Goal: Transaction & Acquisition: Purchase product/service

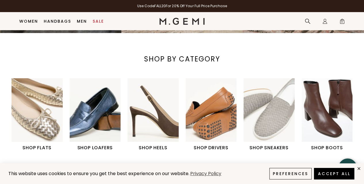
scroll to position [180, 0]
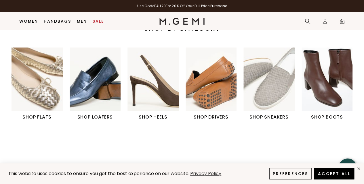
click at [32, 93] on img "1 / 6" at bounding box center [37, 79] width 51 height 64
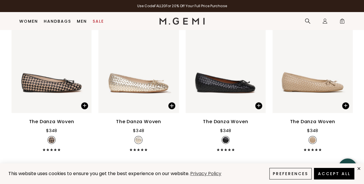
scroll to position [583, 0]
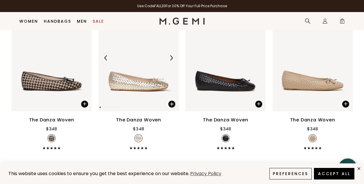
click at [136, 83] on img at bounding box center [138, 58] width 80 height 107
click at [54, 86] on img at bounding box center [52, 58] width 80 height 107
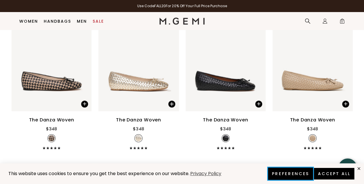
click at [304, 173] on button "Preferences" at bounding box center [290, 174] width 45 height 12
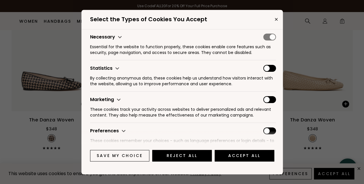
click at [264, 68] on span "cookies preferences popup" at bounding box center [269, 68] width 13 height 7
click at [263, 65] on input "cookies preferences popup" at bounding box center [263, 65] width 0 height 0
click at [270, 69] on span "cookies preferences popup" at bounding box center [269, 68] width 13 height 7
click at [263, 65] on input "cookies preferences popup" at bounding box center [263, 65] width 0 height 0
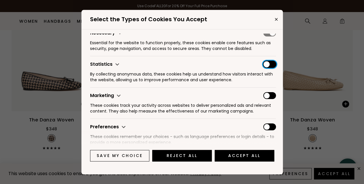
scroll to position [11, 0]
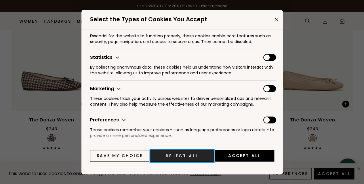
click at [198, 158] on button "Reject All" at bounding box center [182, 156] width 63 height 12
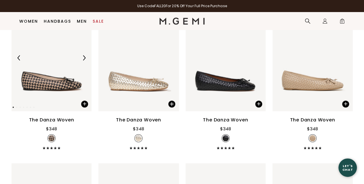
click at [63, 86] on img at bounding box center [52, 58] width 80 height 107
click at [48, 117] on div "The Danza Woven" at bounding box center [51, 120] width 45 height 7
click at [69, 86] on img at bounding box center [52, 58] width 80 height 107
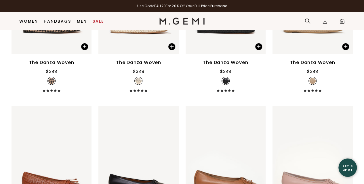
scroll to position [564, 0]
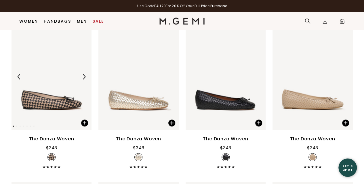
click at [45, 100] on img at bounding box center [52, 77] width 80 height 107
click at [53, 159] on img at bounding box center [51, 158] width 6 height 6
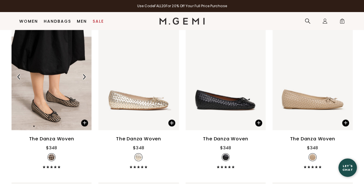
click at [70, 93] on img at bounding box center [52, 77] width 80 height 107
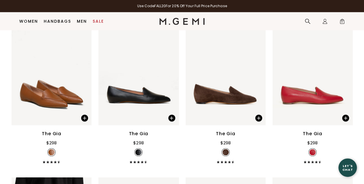
scroll to position [525, 0]
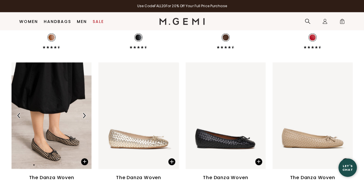
click at [44, 132] on img at bounding box center [52, 115] width 80 height 107
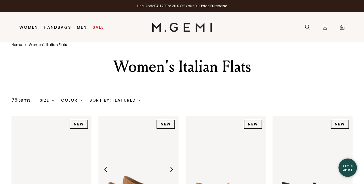
scroll to position [0, 0]
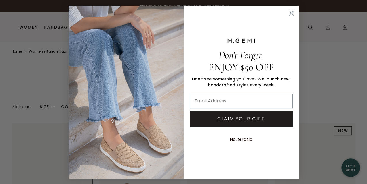
click at [290, 13] on circle "Close dialog" at bounding box center [290, 12] width 9 height 9
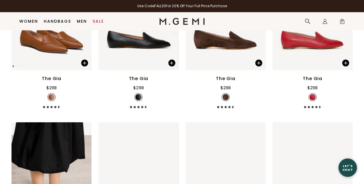
scroll to position [504, 0]
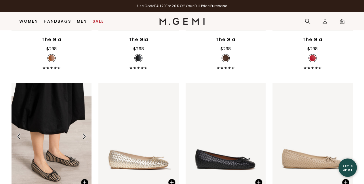
click at [55, 144] on img at bounding box center [52, 136] width 80 height 107
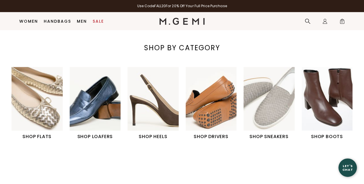
scroll to position [161, 0]
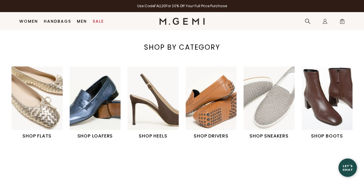
click at [42, 108] on img "1 / 6" at bounding box center [37, 98] width 51 height 64
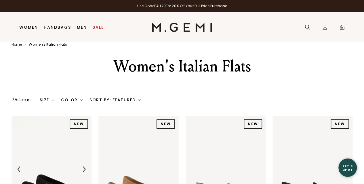
scroll to position [12, 0]
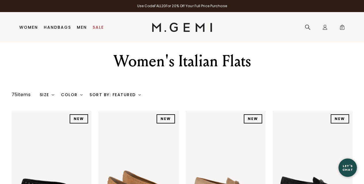
click at [47, 93] on div "Size" at bounding box center [47, 95] width 15 height 5
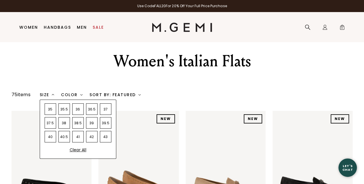
click at [65, 124] on div "38" at bounding box center [64, 123] width 12 height 12
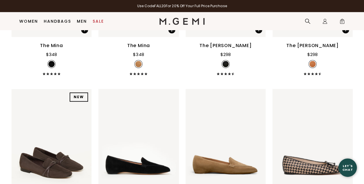
scroll to position [288, 0]
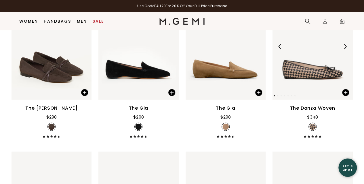
click at [303, 70] on img at bounding box center [313, 46] width 80 height 107
click at [311, 109] on div "The Danza Woven" at bounding box center [312, 108] width 45 height 7
click at [311, 135] on icon at bounding box center [312, 136] width 3 height 3
click at [345, 92] on span at bounding box center [345, 92] width 7 height 7
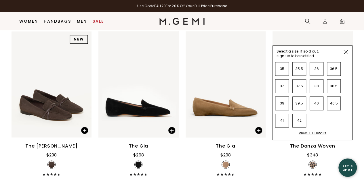
scroll to position [249, 0]
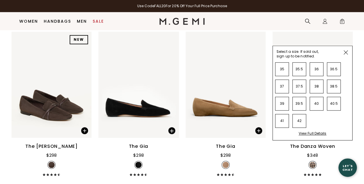
click at [314, 134] on div "View Full Details" at bounding box center [313, 136] width 28 height 9
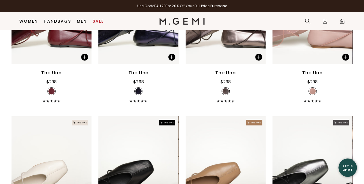
scroll to position [959, 0]
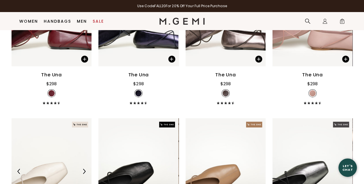
click at [55, 167] on div at bounding box center [52, 171] width 80 height 9
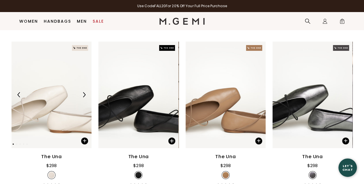
scroll to position [1093, 0]
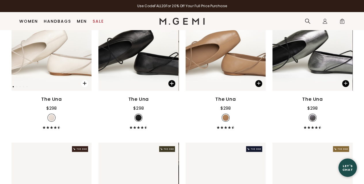
click at [86, 81] on span at bounding box center [84, 83] width 7 height 7
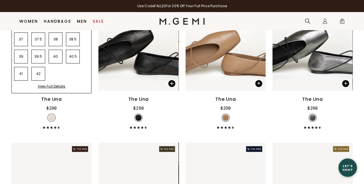
click at [63, 85] on div "View Full Details" at bounding box center [52, 88] width 28 height 9
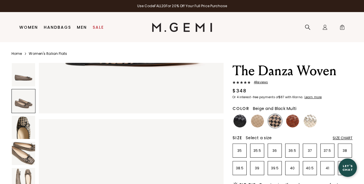
click at [26, 123] on img at bounding box center [23, 127] width 23 height 23
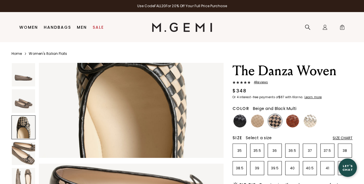
scroll to position [471, 0]
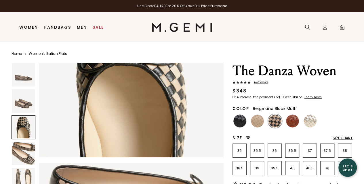
click at [344, 151] on p "38" at bounding box center [345, 151] width 14 height 5
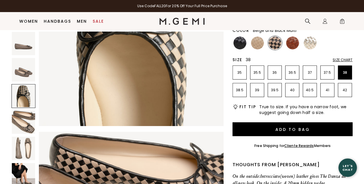
scroll to position [64, 0]
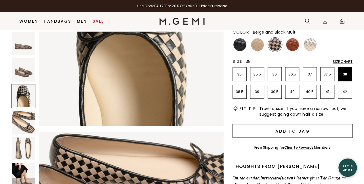
click at [301, 132] on button "Add to Bag" at bounding box center [293, 131] width 120 height 14
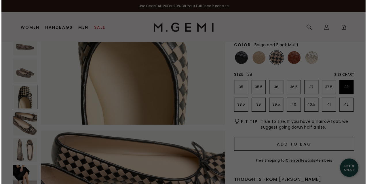
scroll to position [476, 0]
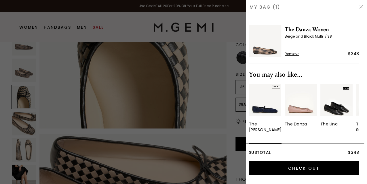
click at [329, 110] on img "3 / 10" at bounding box center [336, 100] width 32 height 32
click at [329, 122] on div "The Una" at bounding box center [328, 124] width 17 height 6
click at [361, 8] on img at bounding box center [361, 7] width 5 height 5
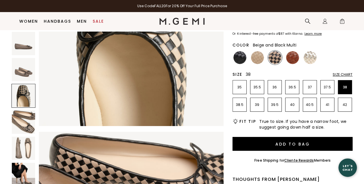
scroll to position [471, 0]
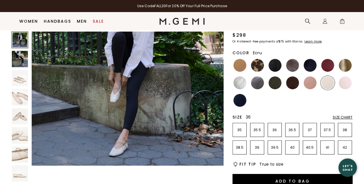
scroll to position [45, 0]
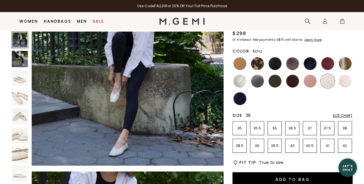
click at [344, 127] on p "38" at bounding box center [345, 128] width 14 height 5
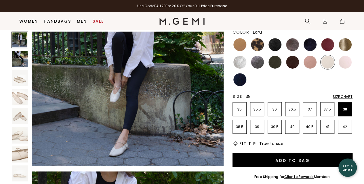
scroll to position [26, 0]
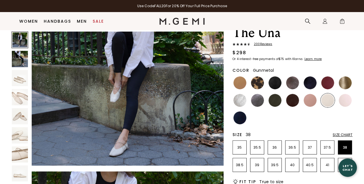
click at [257, 101] on img at bounding box center [257, 100] width 13 height 13
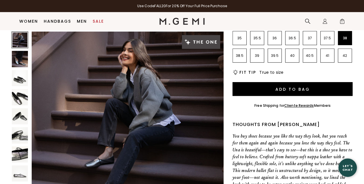
scroll to position [141, 0]
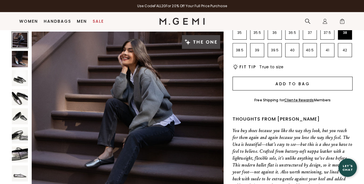
click at [278, 83] on button "Add to Bag" at bounding box center [293, 84] width 120 height 14
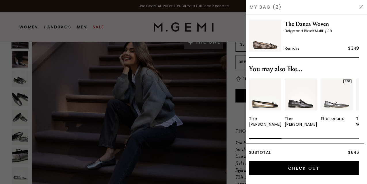
scroll to position [52, 0]
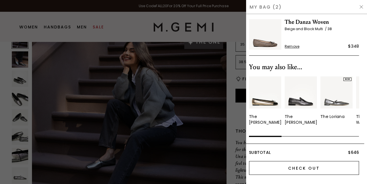
click at [289, 167] on input "Check Out" at bounding box center [304, 168] width 110 height 14
